Goal: Transaction & Acquisition: Purchase product/service

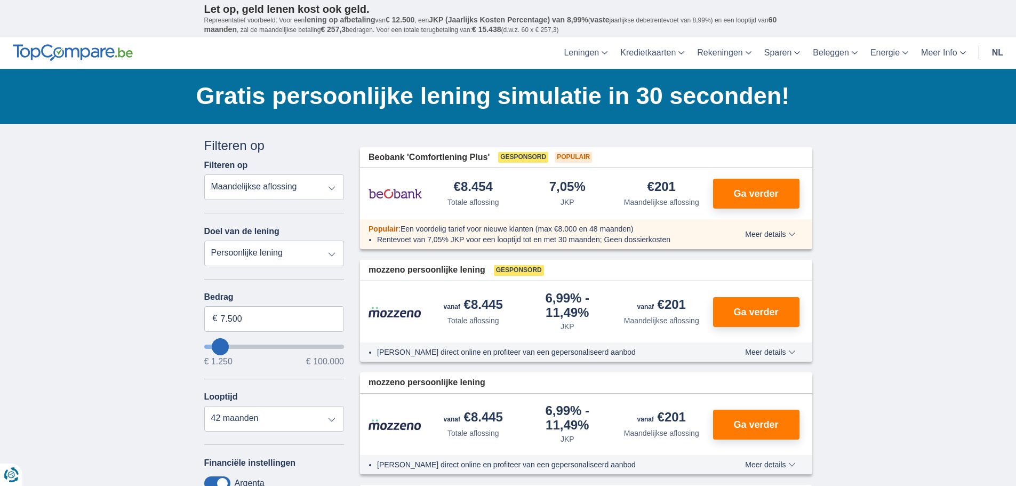
click at [331, 188] on select "Totale aflossing JKP Maandelijkse aflossing" at bounding box center [274, 187] width 140 height 26
click at [204, 174] on select "Totale aflossing JKP Maandelijkse aflossing" at bounding box center [274, 187] width 140 height 26
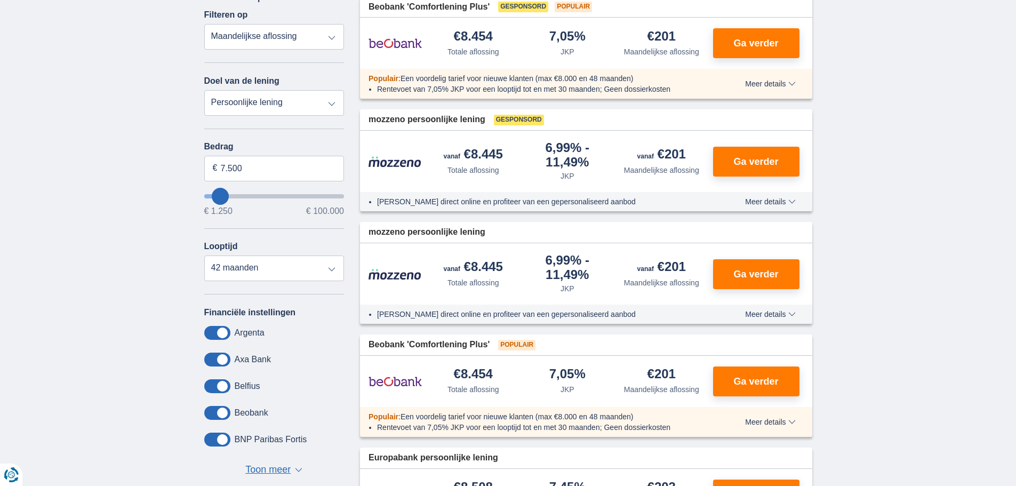
scroll to position [160, 0]
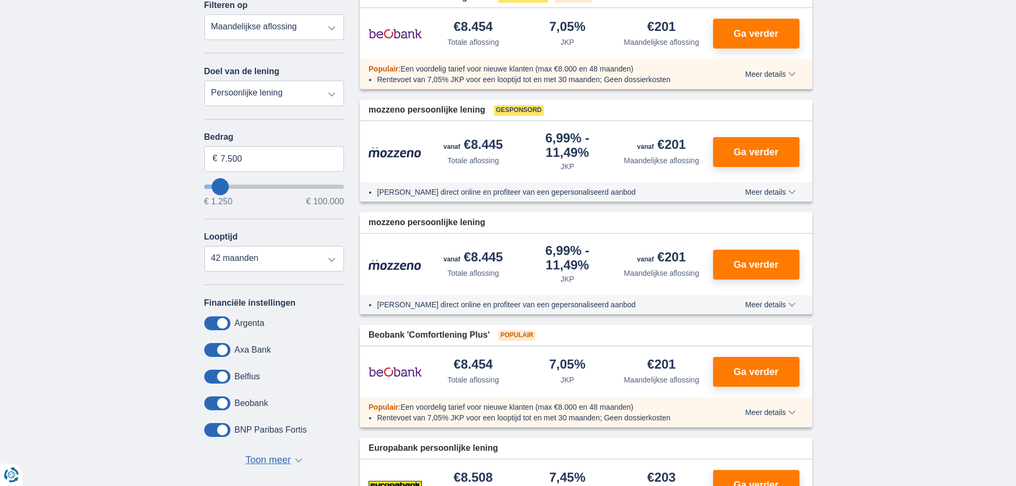
type input "1.250"
type input "1250"
select select "24"
type input "1250"
click at [210, 188] on input "wantToBorrow" at bounding box center [274, 187] width 140 height 4
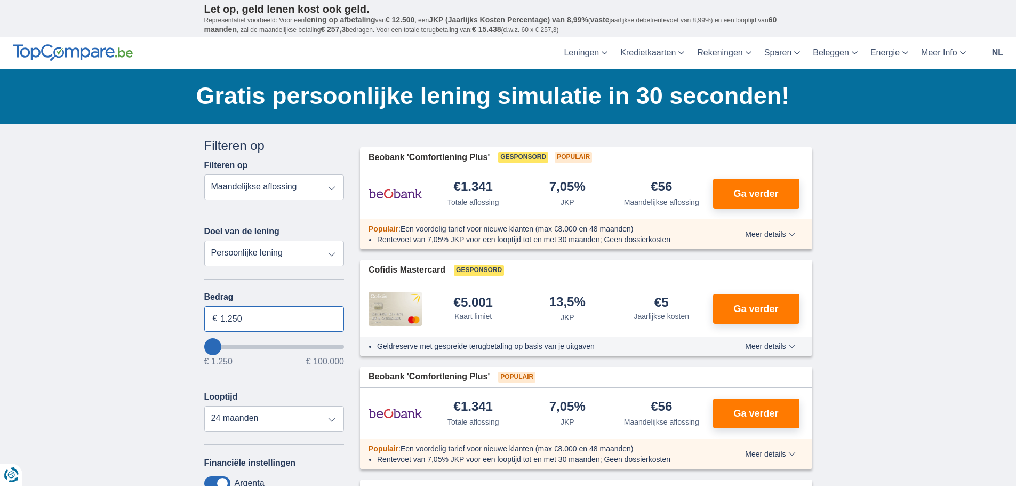
click at [244, 318] on input "1.250" at bounding box center [274, 319] width 140 height 26
type input "1"
type input "5.000"
drag, startPoint x: 132, startPoint y: 329, endPoint x: 328, endPoint y: 456, distance: 233.4
click at [131, 331] on div "× widget.non-eligible-application.title widget.non-eligible-application.text no…" at bounding box center [508, 471] width 1016 height 694
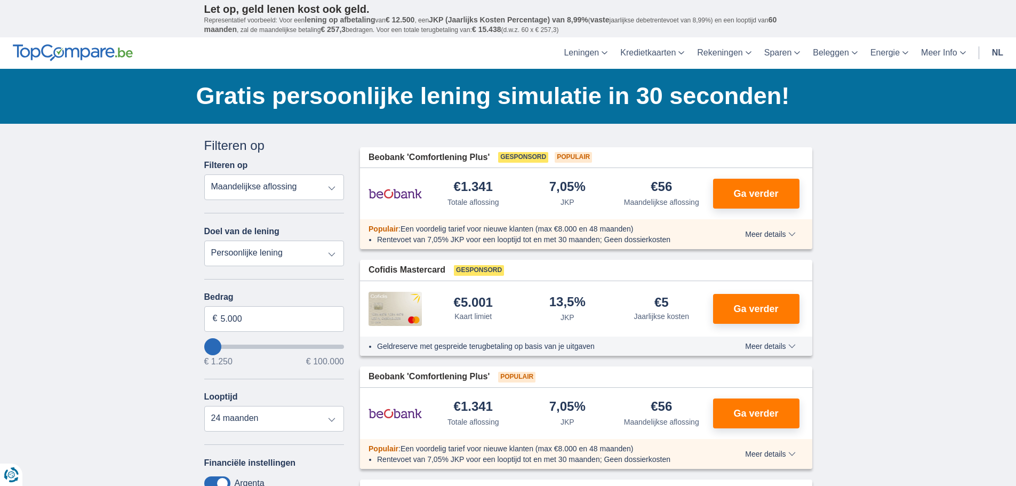
type input "5250"
select select "36"
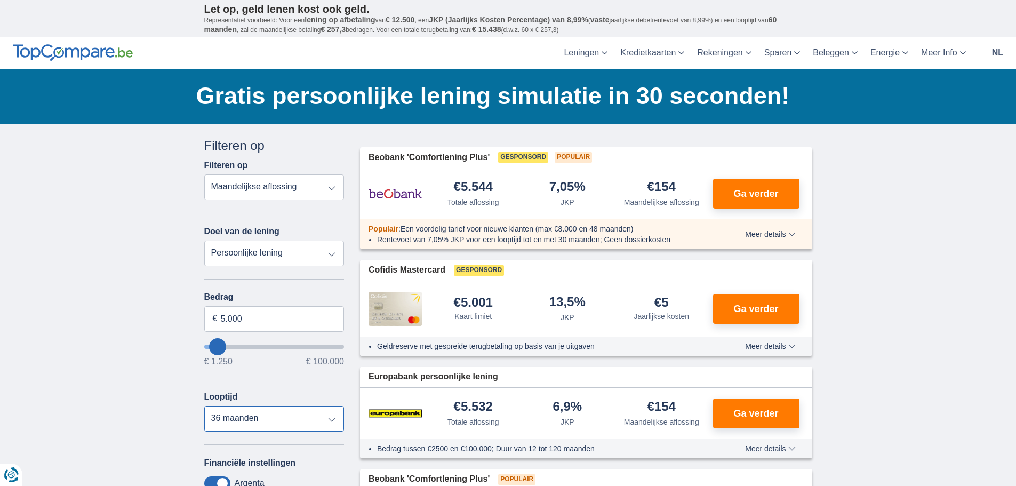
click at [332, 418] on select "12 maanden 18 maanden 24 maanden 30 maanden 36 maanden" at bounding box center [274, 419] width 140 height 26
click at [204, 406] on select "12 maanden 18 maanden 24 maanden 30 maanden 36 maanden" at bounding box center [274, 419] width 140 height 26
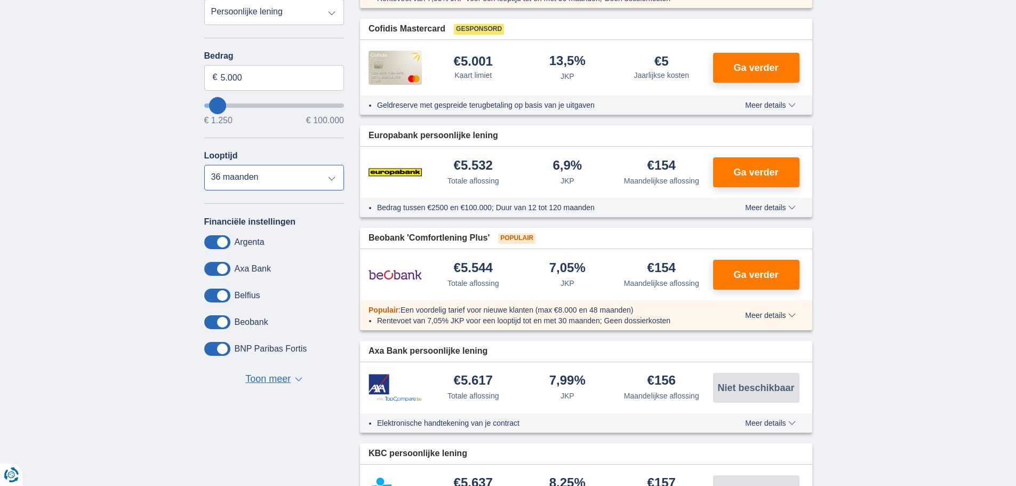
scroll to position [213, 0]
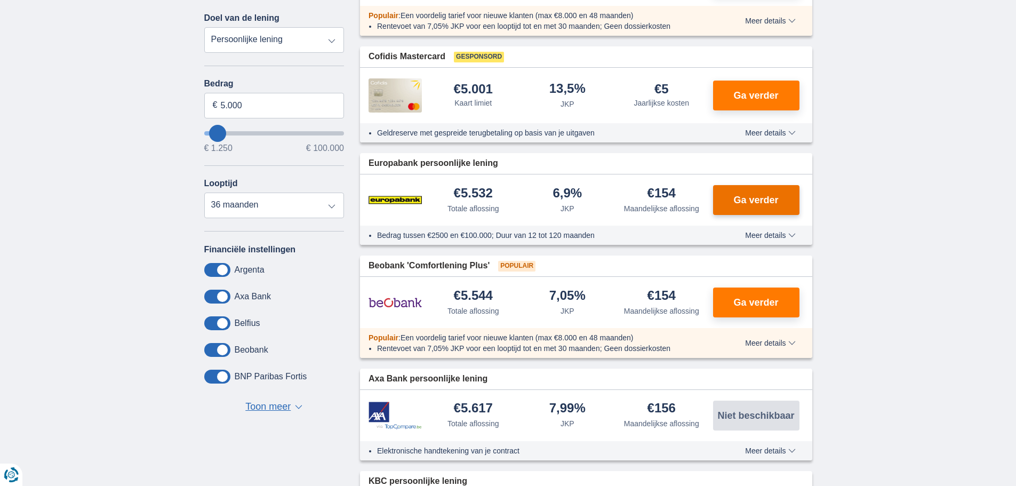
click at [748, 196] on span "Ga verder" at bounding box center [756, 200] width 45 height 10
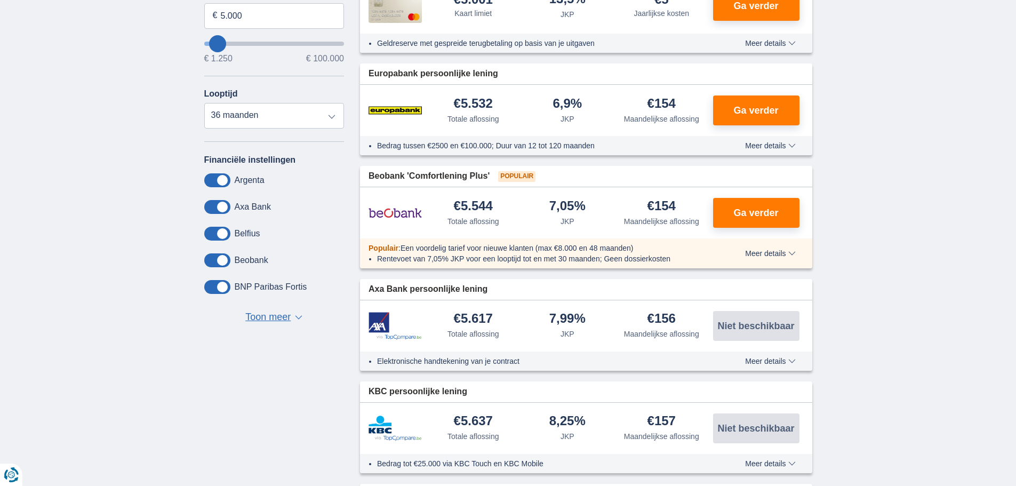
scroll to position [373, 0]
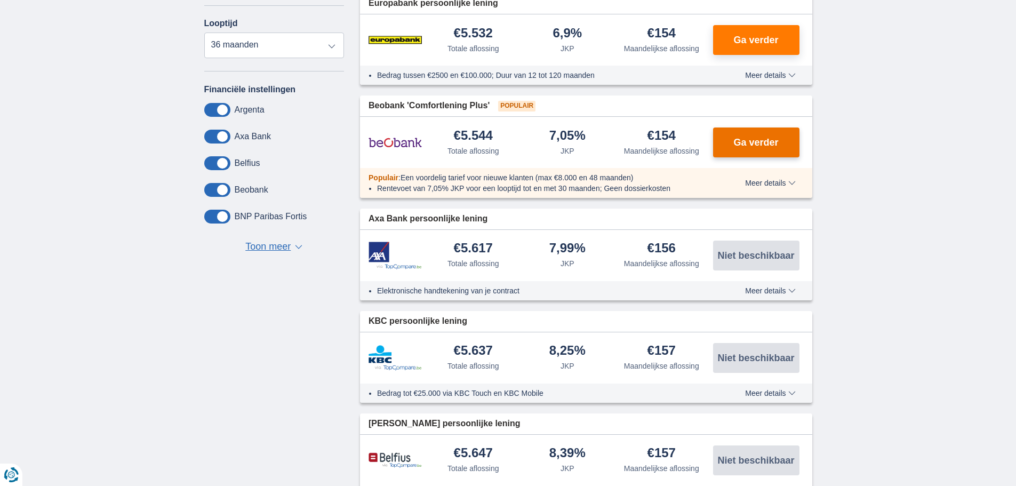
click at [745, 141] on span "Ga verder" at bounding box center [756, 143] width 45 height 10
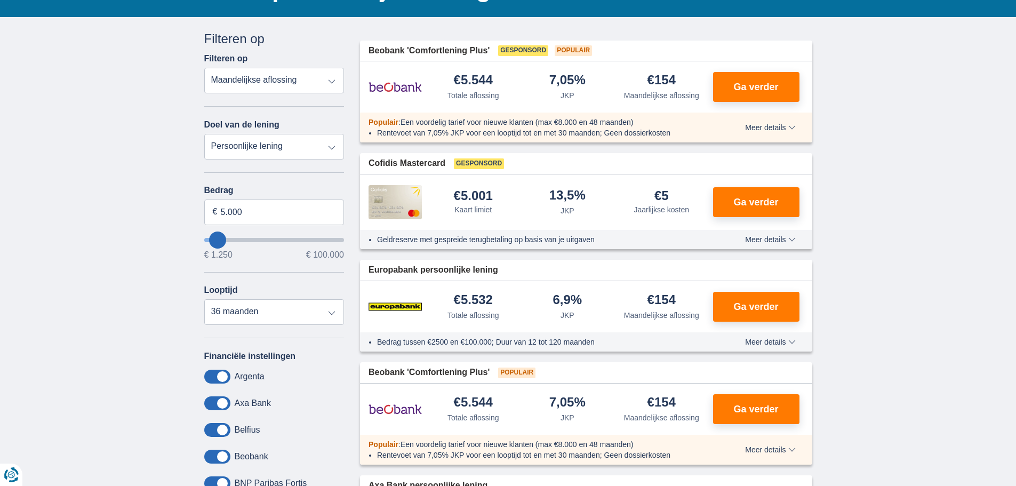
scroll to position [0, 0]
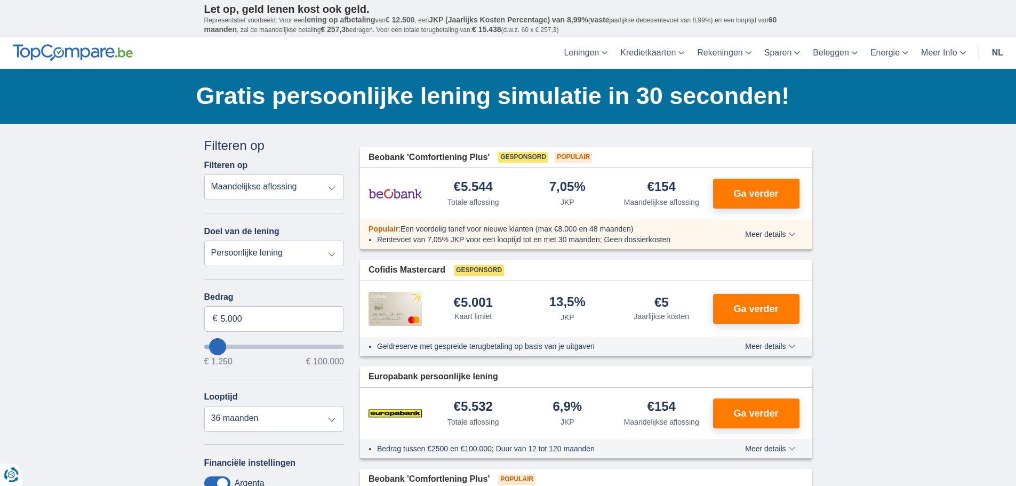
scroll to position [160, 0]
